Goal: Task Accomplishment & Management: Manage account settings

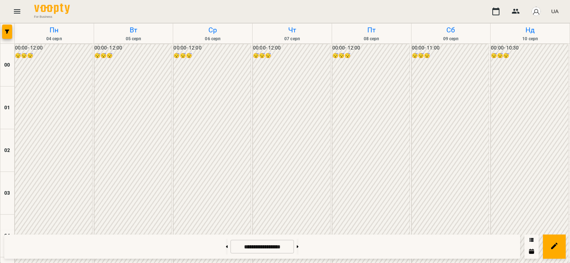
scroll to position [488, 0]
click at [299, 248] on button at bounding box center [298, 247] width 2 height 16
click at [226, 249] on button at bounding box center [227, 247] width 2 height 16
click at [226, 248] on button at bounding box center [227, 247] width 2 height 16
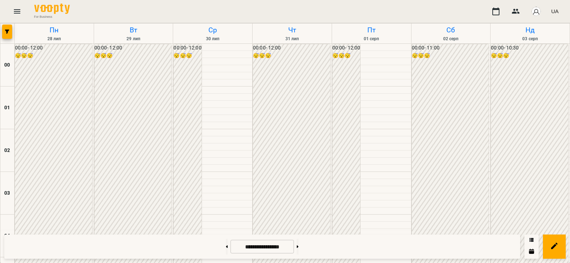
scroll to position [405, 0]
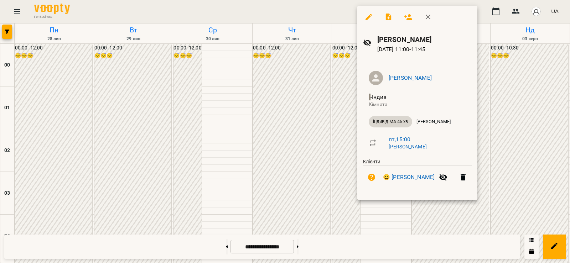
click at [332, 129] on div at bounding box center [285, 131] width 570 height 263
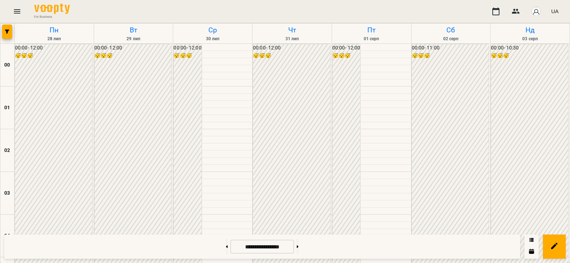
scroll to position [738, 0]
click at [299, 246] on button at bounding box center [298, 247] width 2 height 16
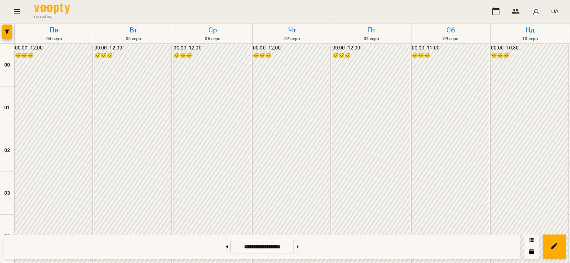
scroll to position [571, 0]
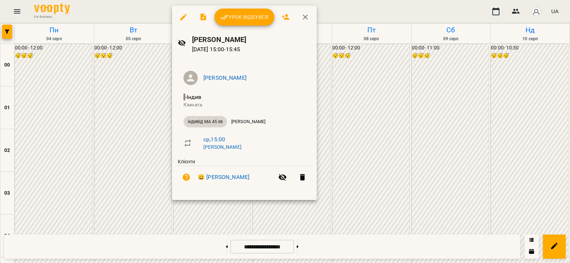
click at [133, 135] on div at bounding box center [285, 131] width 570 height 263
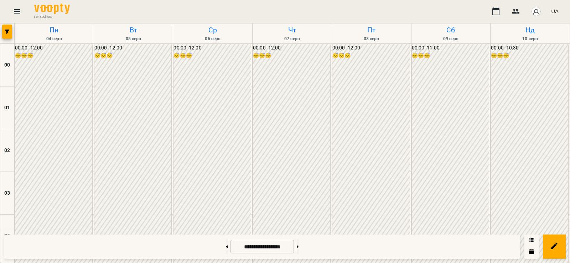
scroll to position [738, 0]
click at [299, 248] on icon at bounding box center [298, 246] width 2 height 3
click at [226, 248] on button at bounding box center [227, 247] width 2 height 16
click at [226, 247] on icon at bounding box center [227, 246] width 2 height 2
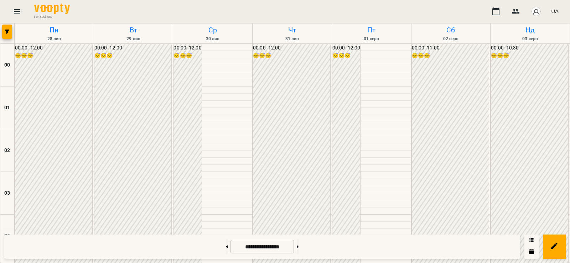
scroll to position [488, 0]
click at [299, 245] on button at bounding box center [298, 247] width 2 height 16
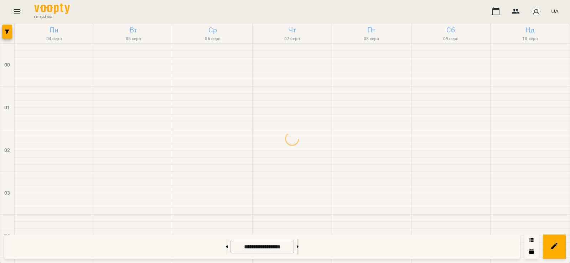
click at [299, 245] on button at bounding box center [298, 247] width 2 height 16
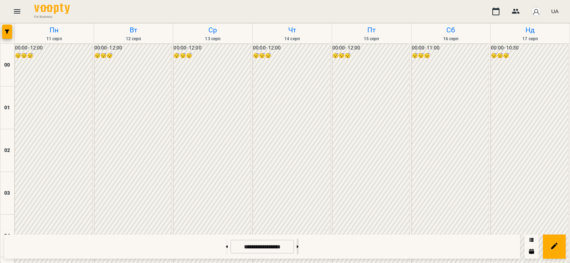
click at [299, 247] on button at bounding box center [298, 247] width 2 height 16
type input "**********"
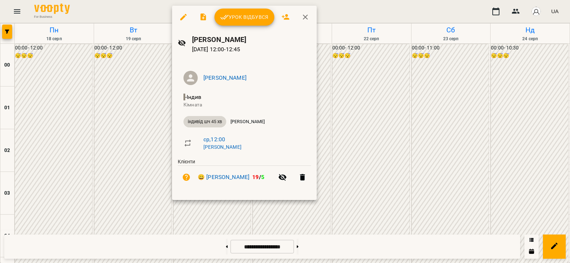
click at [239, 20] on span "Урок відбувся" at bounding box center [244, 17] width 48 height 9
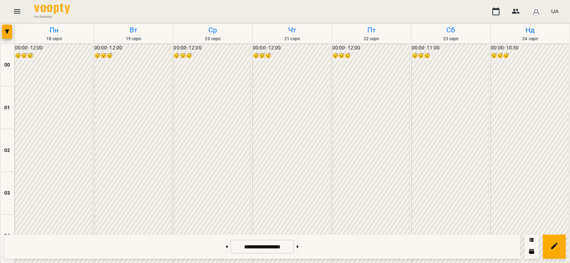
scroll to position [499, 0]
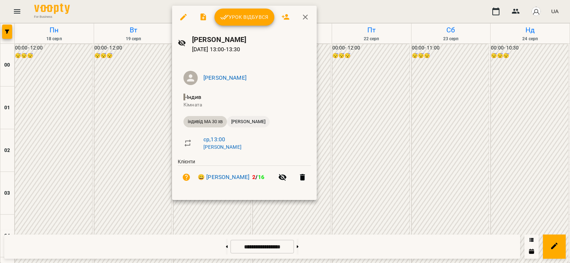
click at [249, 121] on span "[PERSON_NAME]" at bounding box center [248, 122] width 43 height 6
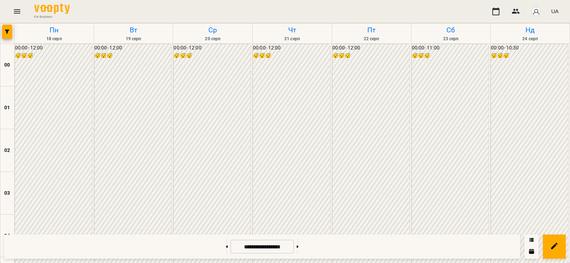
scroll to position [839, 0]
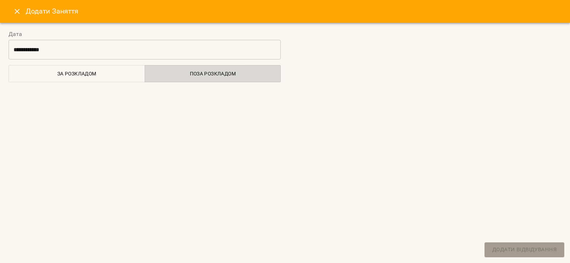
click at [378, 83] on div at bounding box center [425, 53] width 281 height 65
select select "**********"
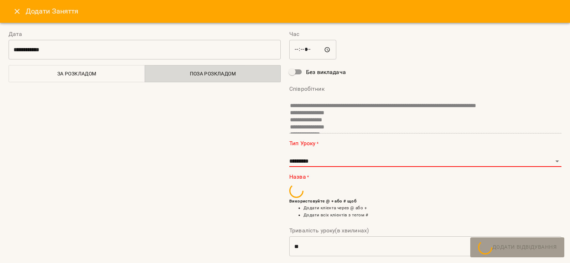
scroll to position [12, 0]
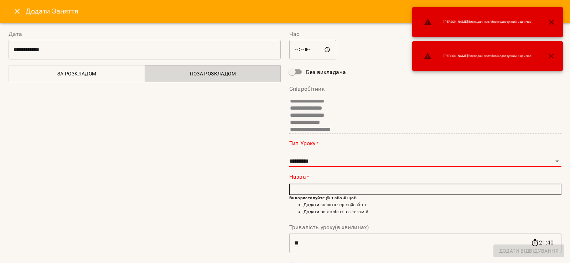
click at [9, 12] on button "Close" at bounding box center [17, 11] width 17 height 17
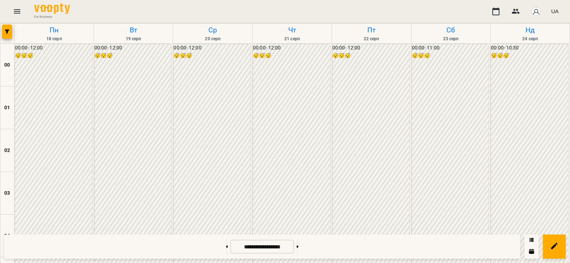
scroll to position [423, 0]
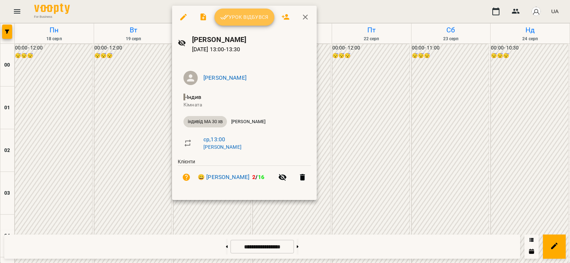
click at [252, 20] on span "Урок відбувся" at bounding box center [244, 17] width 48 height 9
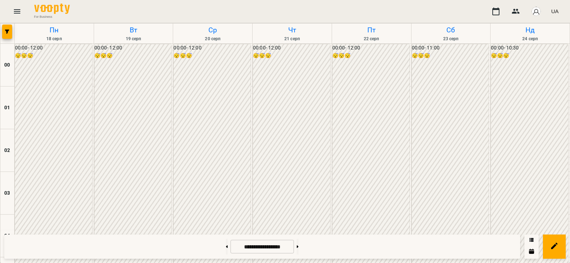
scroll to position [582, 0]
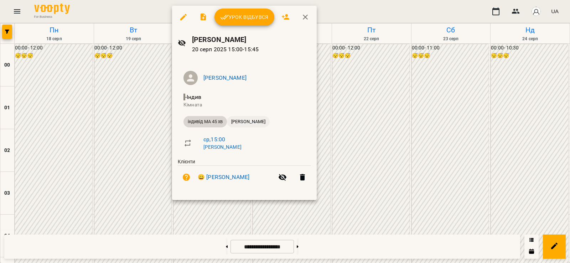
click at [242, 123] on span "[PERSON_NAME]" at bounding box center [248, 122] width 43 height 6
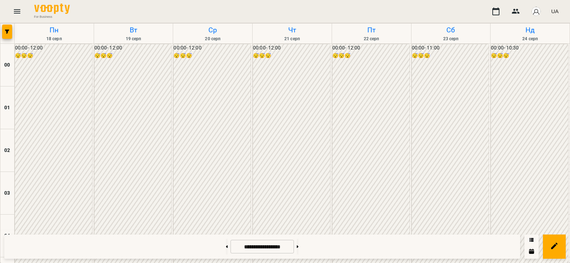
scroll to position [582, 0]
